Goal: Transaction & Acquisition: Purchase product/service

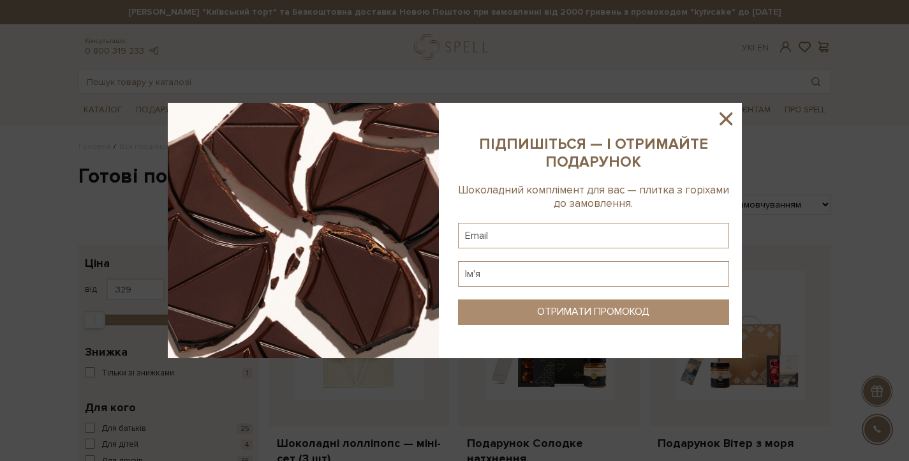
click at [717, 117] on icon at bounding box center [726, 119] width 22 height 22
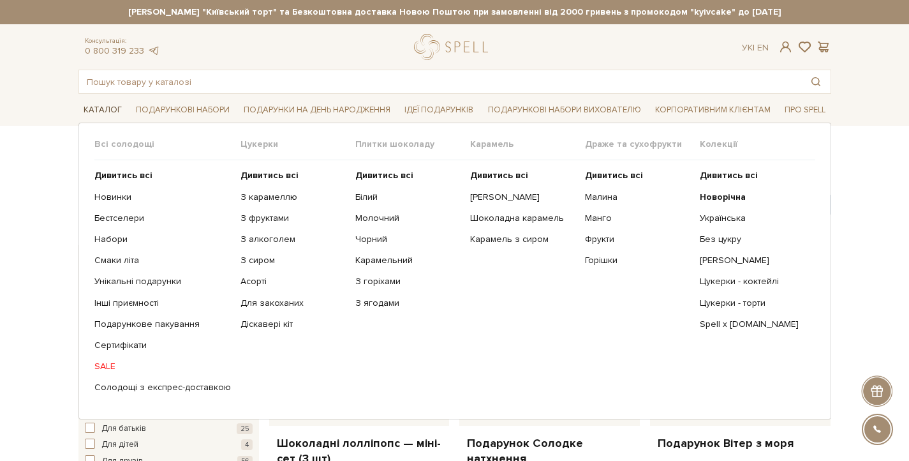
click at [107, 108] on link "Каталог" at bounding box center [102, 110] width 48 height 20
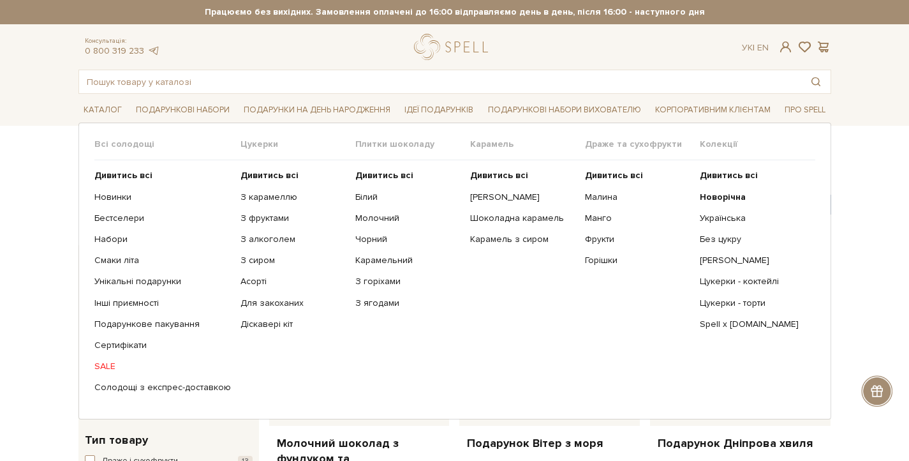
click at [107, 108] on link "Каталог" at bounding box center [102, 110] width 48 height 20
click at [106, 366] on link "SALE" at bounding box center [162, 365] width 137 height 11
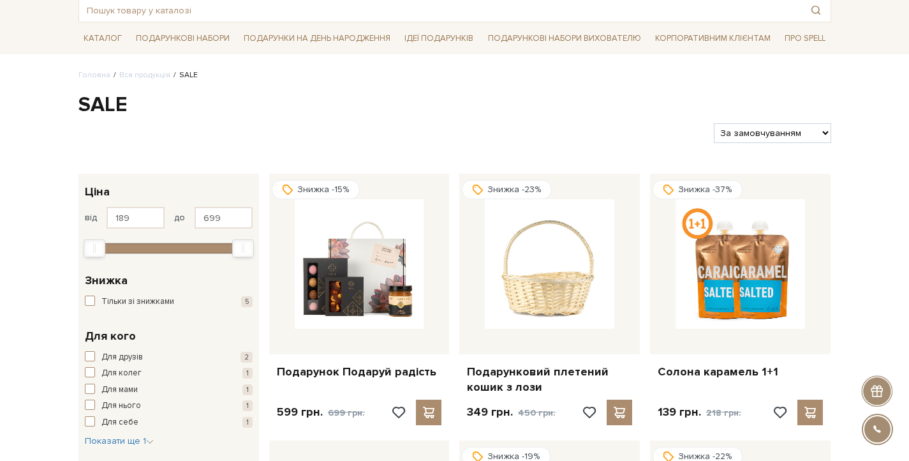
scroll to position [235, 0]
